Goal: Find specific page/section: Find specific page/section

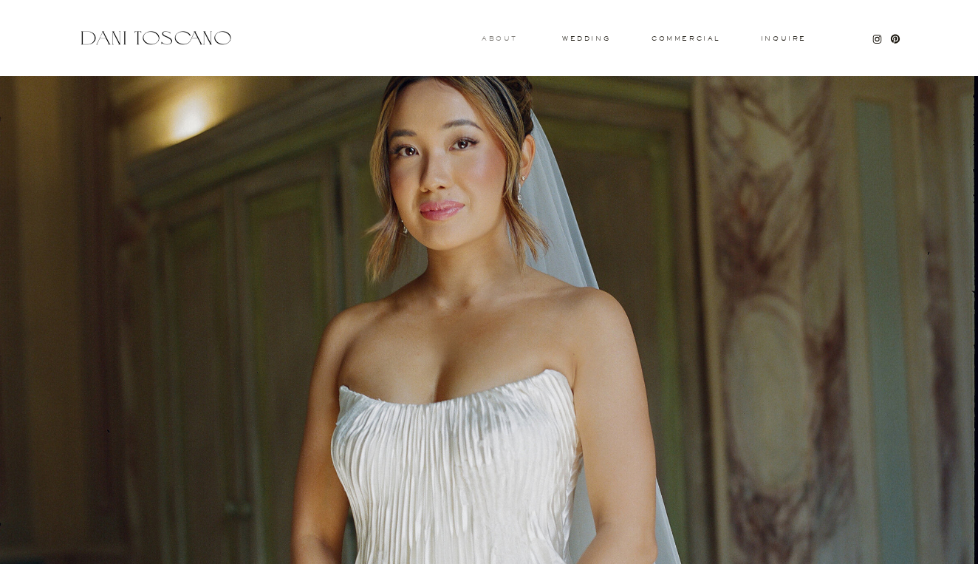
click at [510, 35] on h3 "About" at bounding box center [498, 37] width 33 height 5
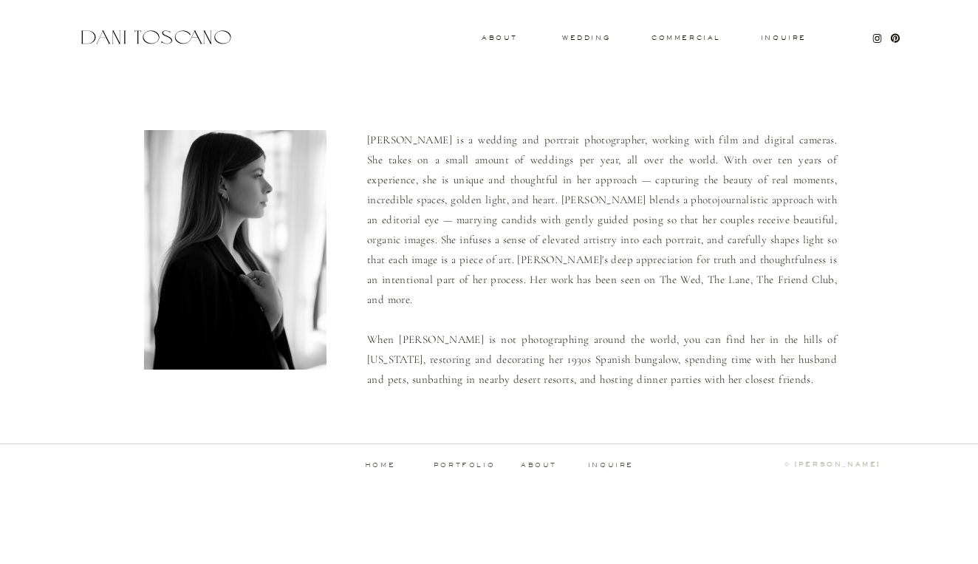
click at [680, 42] on div "Inquire commercial wedding About Dani is a wedding and portrait photographer, w…" at bounding box center [489, 249] width 978 height 499
click at [675, 33] on div "Inquire commercial wedding About Dani is a wedding and portrait photographer, w…" at bounding box center [489, 249] width 978 height 499
click at [674, 37] on h3 "commercial" at bounding box center [686, 38] width 68 height 6
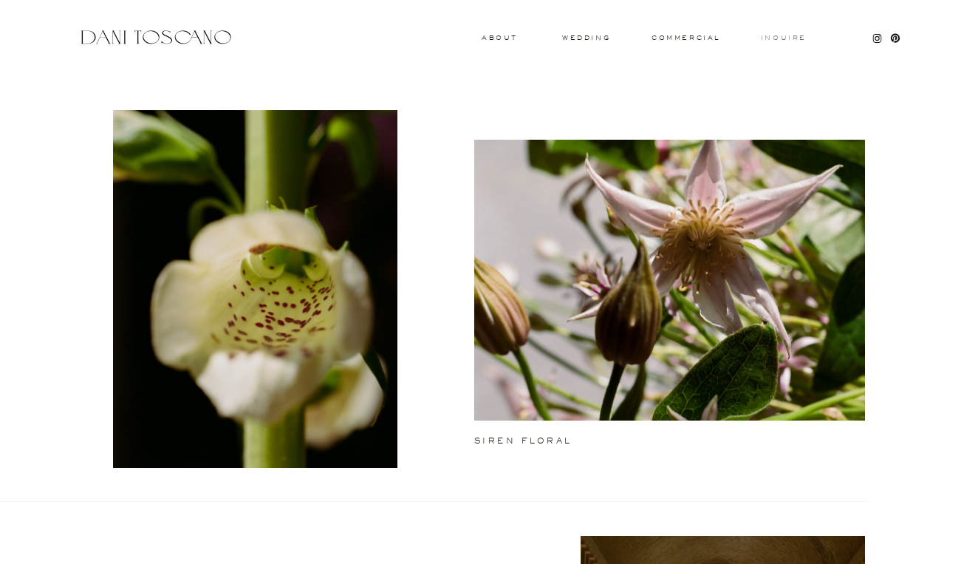
click at [784, 41] on h3 "Inquire" at bounding box center [783, 38] width 47 height 7
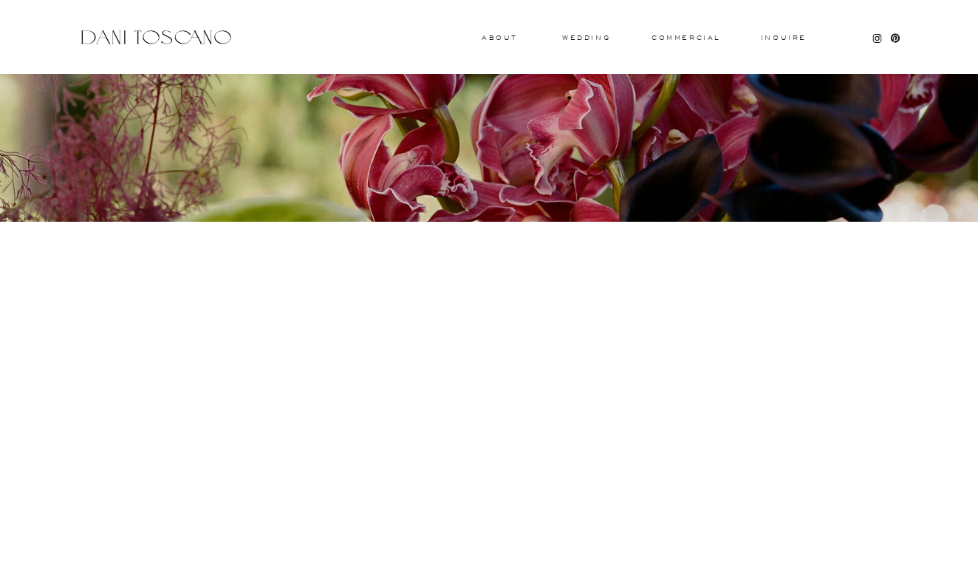
click at [149, 43] on div at bounding box center [156, 37] width 157 height 20
